Goal: Transaction & Acquisition: Subscribe to service/newsletter

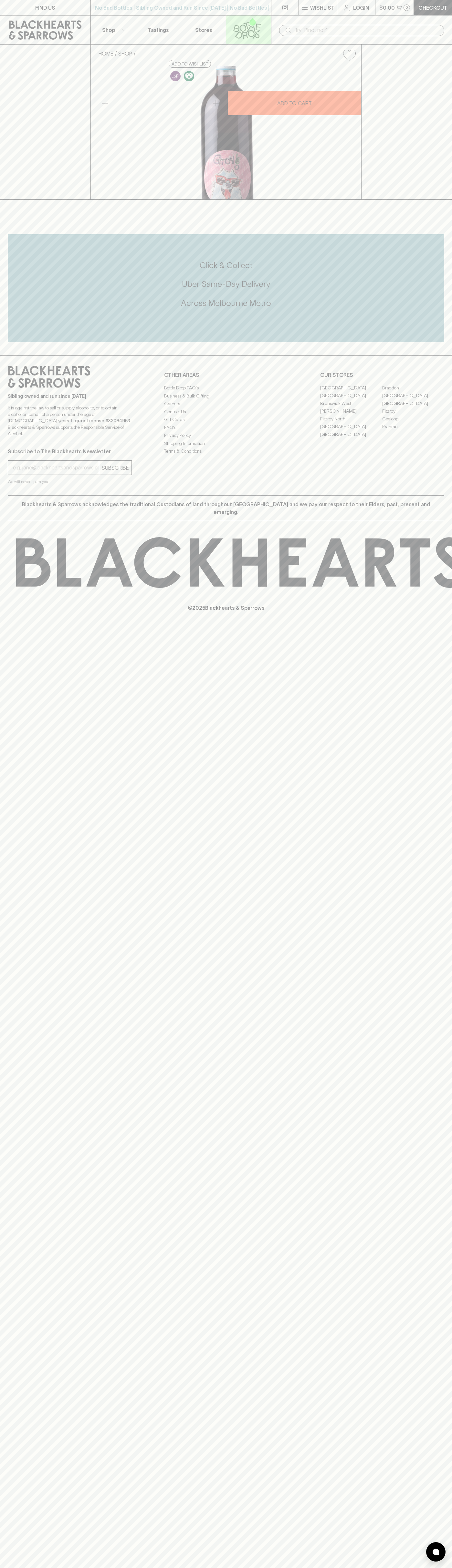
click at [246, 17] on link at bounding box center [249, 29] width 45 height 29
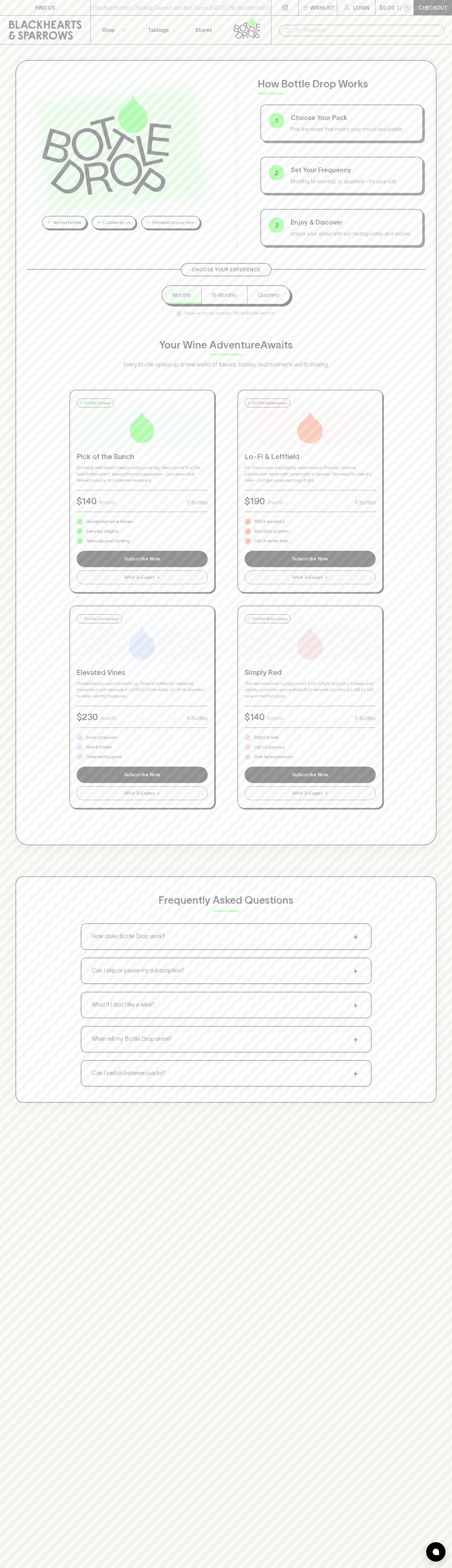
click at [434, 610] on div "No bad bottles Curated by us Delivered to your door How Bottle Drop Works 1 Cho…" at bounding box center [226, 581] width 452 height 1074
click at [110, 1567] on html "FIND US | No Bad Bottles | Sibling Owned and Run Since [DATE] | No Bad Bottles …" at bounding box center [226, 1013] width 452 height 2027
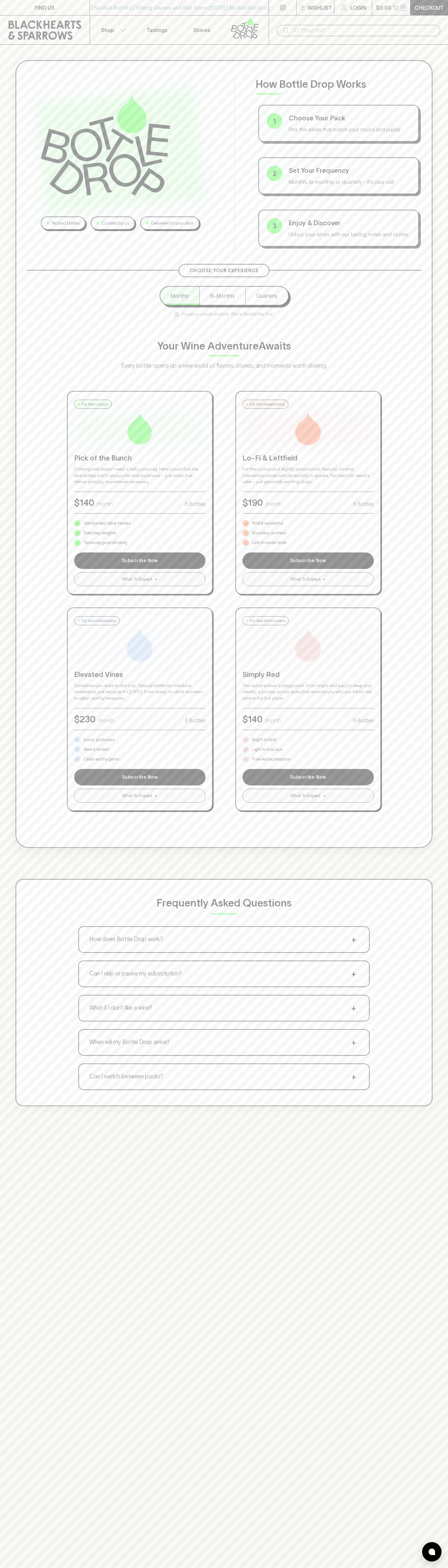
click at [24, 142] on div "No bad bottles Curated by us Delivered to your door How Bottle Drop Works 1 Cho…" at bounding box center [223, 454] width 417 height 788
